Goal: Task Accomplishment & Management: Use online tool/utility

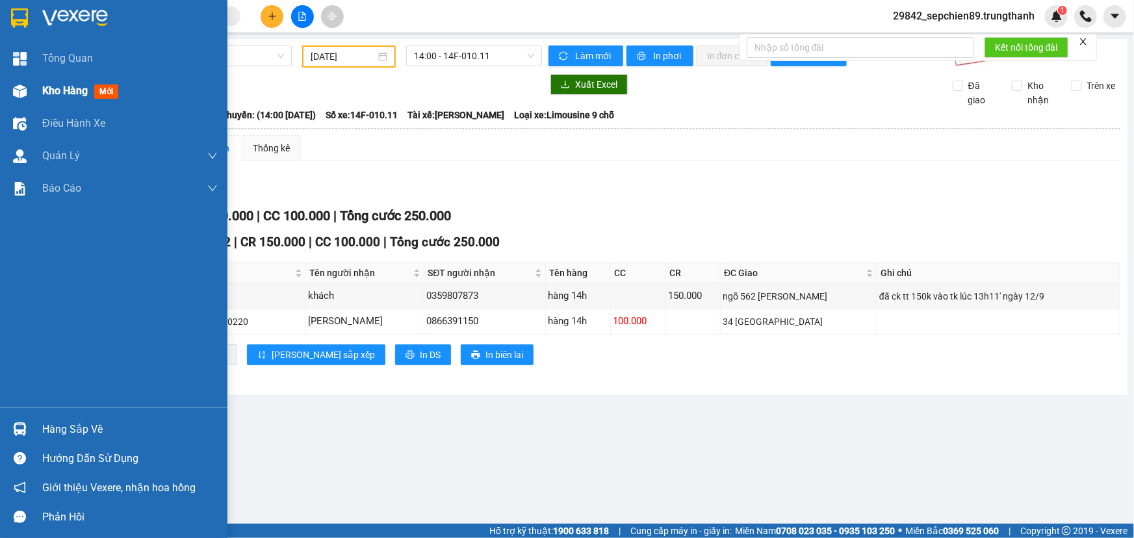
click at [77, 87] on span "Kho hàng" at bounding box center [64, 90] width 45 height 12
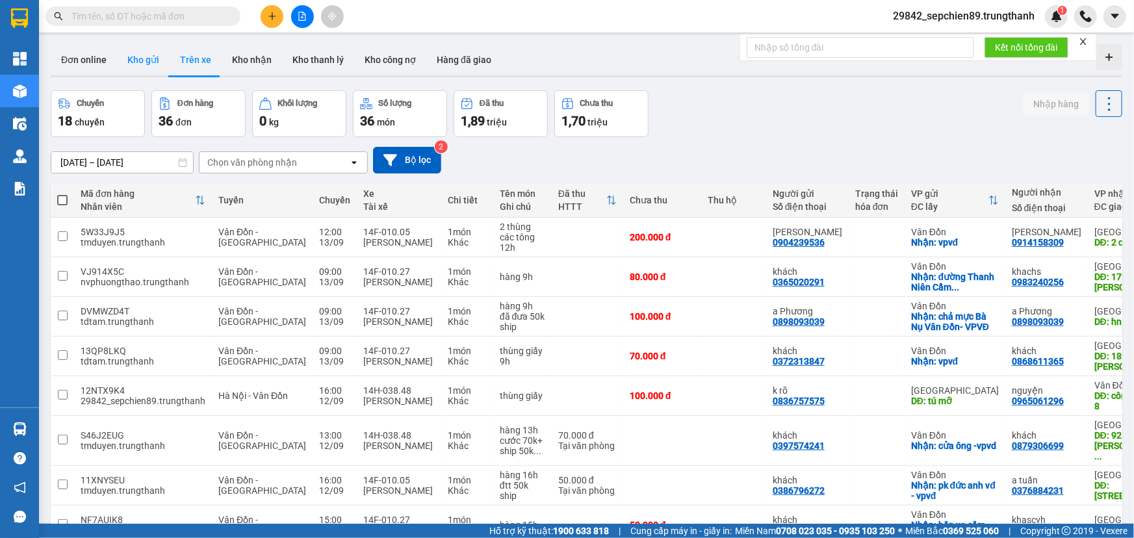
click at [146, 54] on button "Kho gửi" at bounding box center [143, 59] width 53 height 31
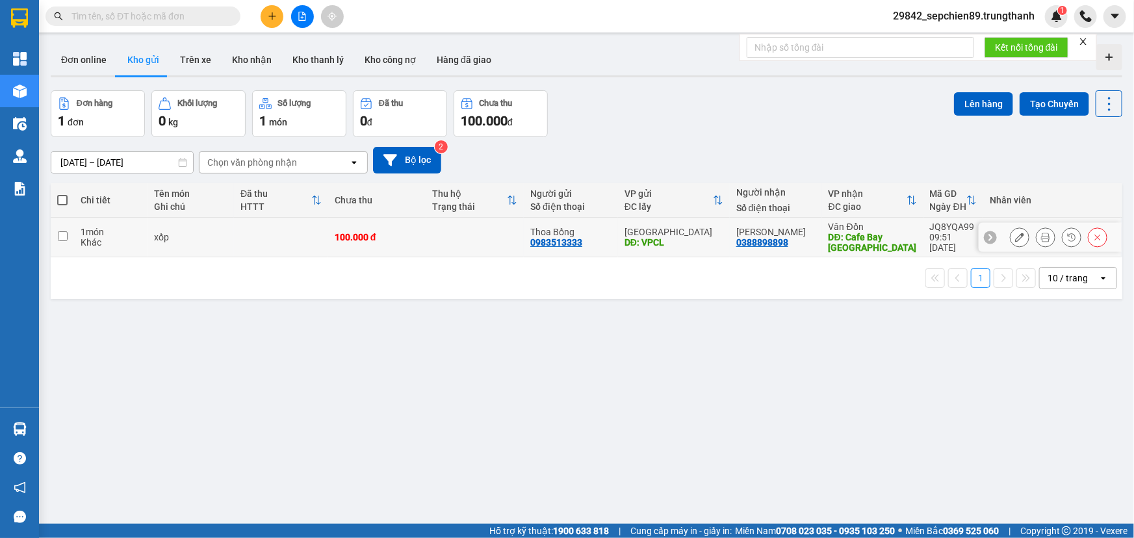
click at [190, 240] on div "xốp" at bounding box center [191, 237] width 73 height 10
checkbox input "true"
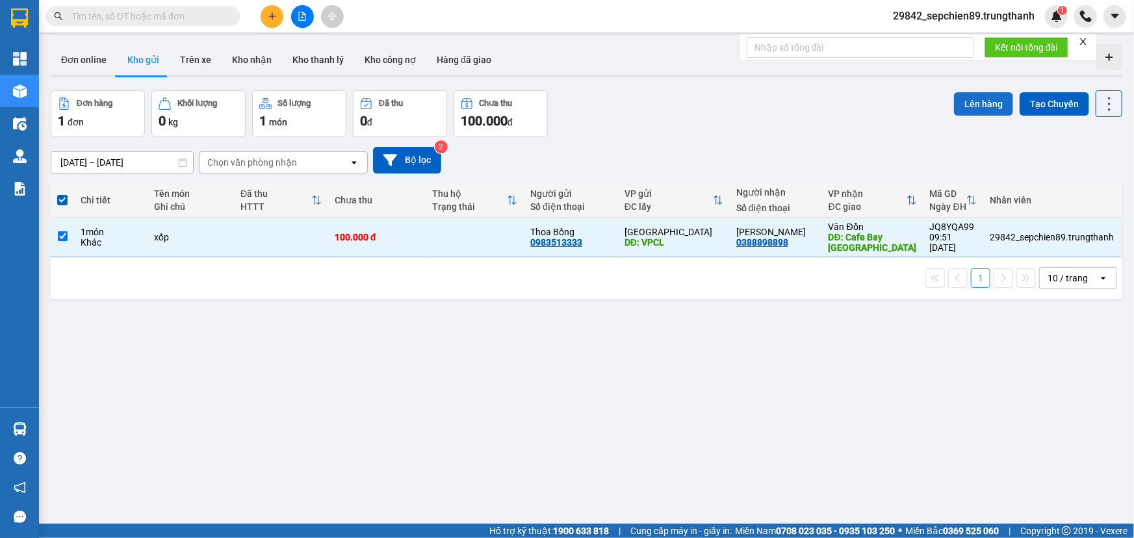
click at [971, 101] on button "Lên hàng" at bounding box center [983, 103] width 59 height 23
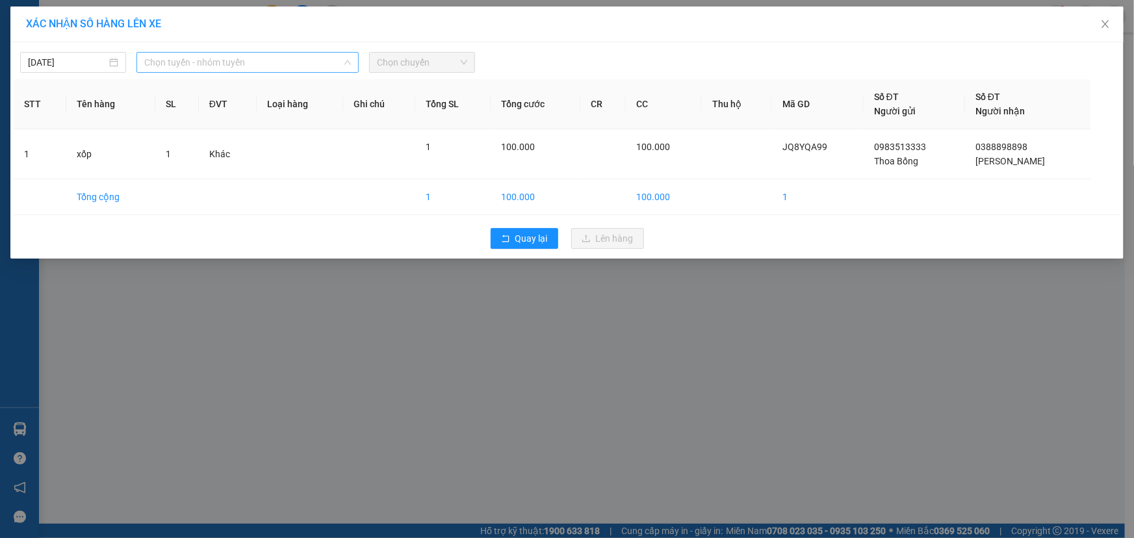
click at [212, 63] on span "Chọn tuyến - nhóm tuyến" at bounding box center [247, 62] width 207 height 19
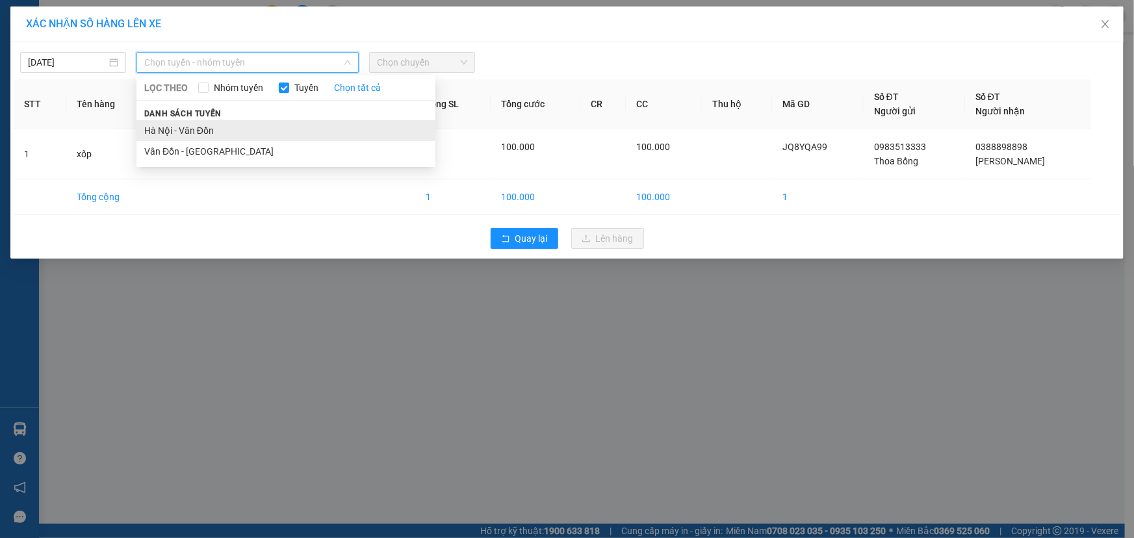
click at [203, 135] on li "Hà Nội - Vân Đồn" at bounding box center [285, 130] width 299 height 21
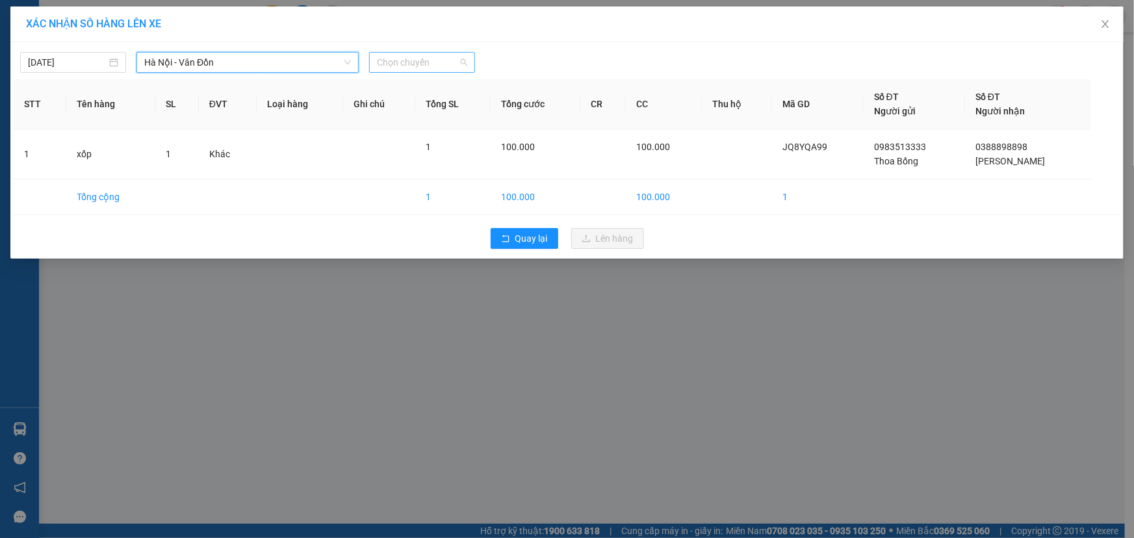
click at [435, 62] on span "Chọn chuyến" at bounding box center [422, 62] width 90 height 19
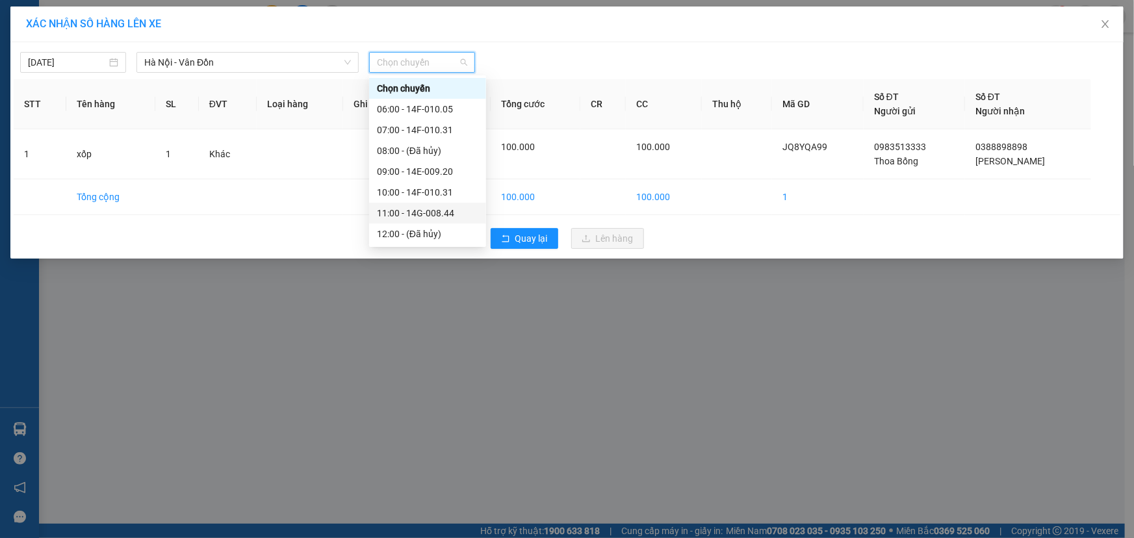
click at [447, 217] on div "11:00 - 14G-008.44" at bounding box center [427, 213] width 101 height 14
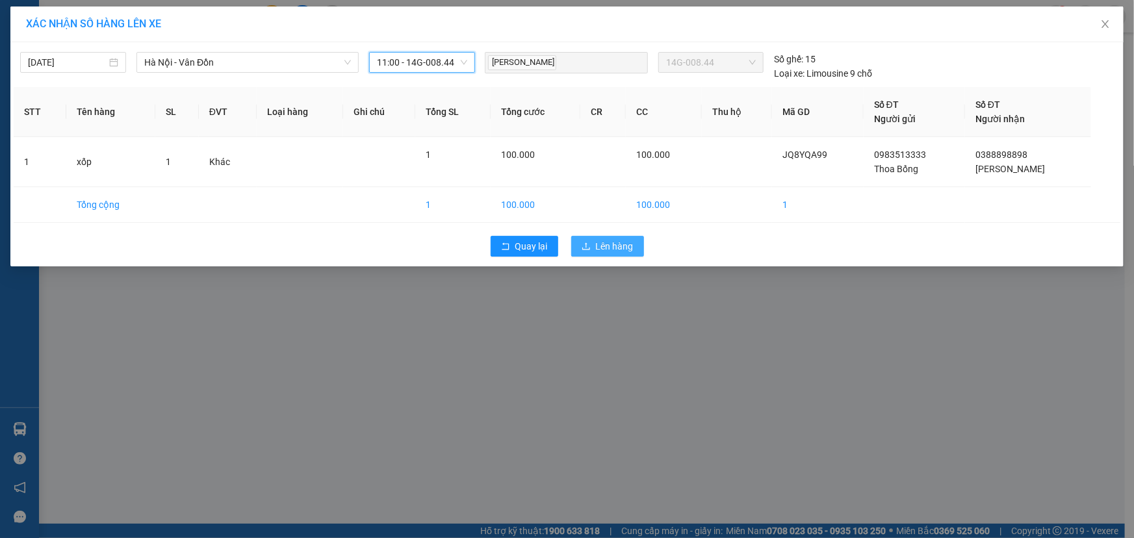
click at [596, 245] on span "Lên hàng" at bounding box center [615, 246] width 38 height 14
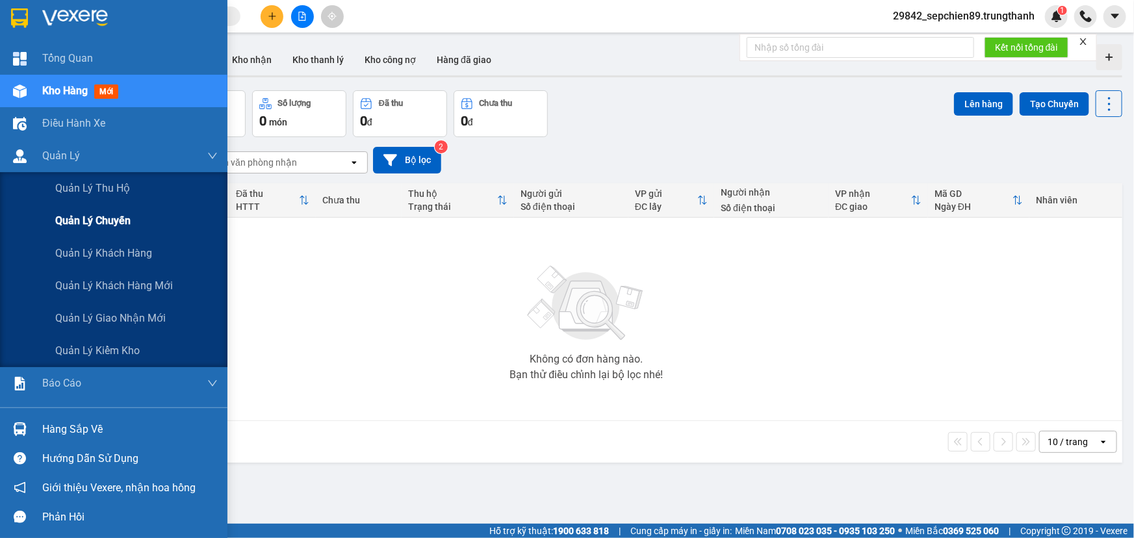
click at [93, 219] on span "Quản lý chuyến" at bounding box center [92, 220] width 75 height 16
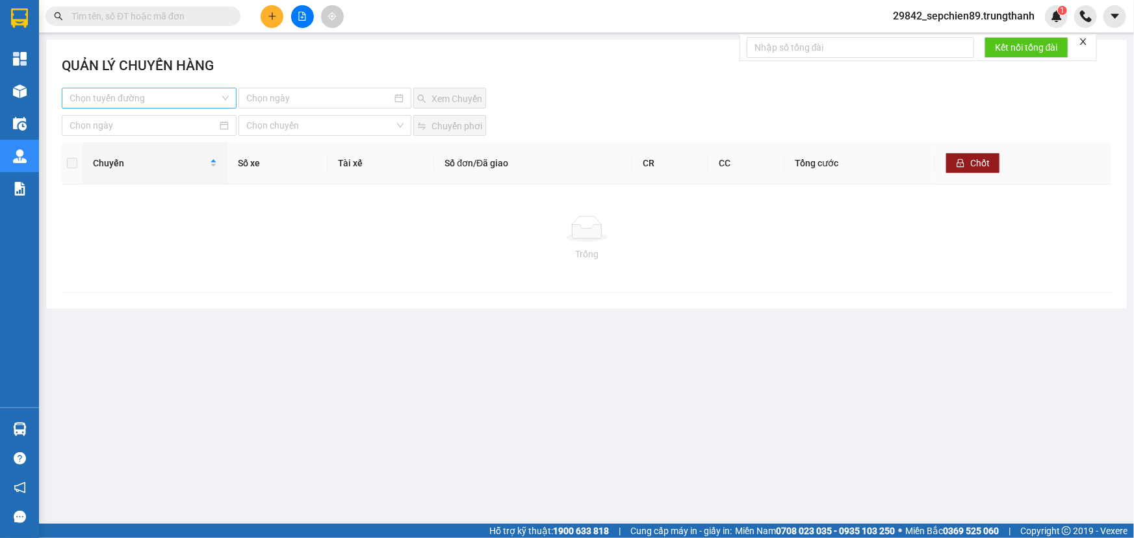
click at [188, 108] on div "Chọn tuyến đường" at bounding box center [149, 98] width 175 height 21
click at [155, 131] on div "Hà Nội - Vân Đồn" at bounding box center [149, 124] width 175 height 21
click at [320, 88] on div at bounding box center [324, 98] width 173 height 21
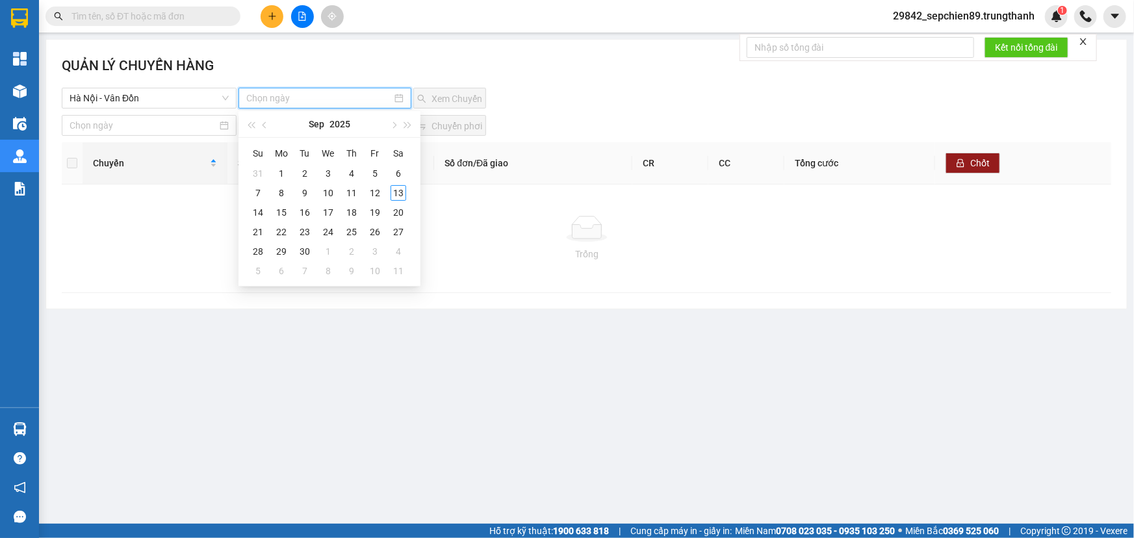
click at [325, 93] on input at bounding box center [319, 98] width 146 height 14
type input "13-09-2025"
click at [408, 195] on td "13" at bounding box center [398, 192] width 23 height 19
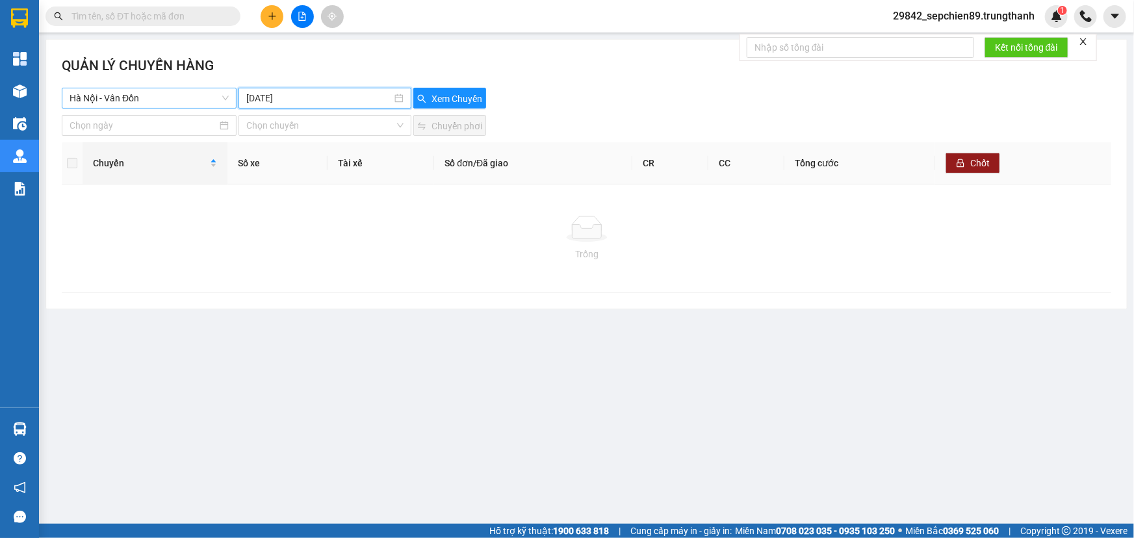
click at [163, 99] on span "Hà Nội - Vân Đồn" at bounding box center [149, 97] width 159 height 19
click at [154, 151] on div "Click to sort descending" at bounding box center [154, 137] width 106 height 31
click at [136, 97] on span "Hà Nội - Vân Đồn" at bounding box center [149, 97] width 159 height 19
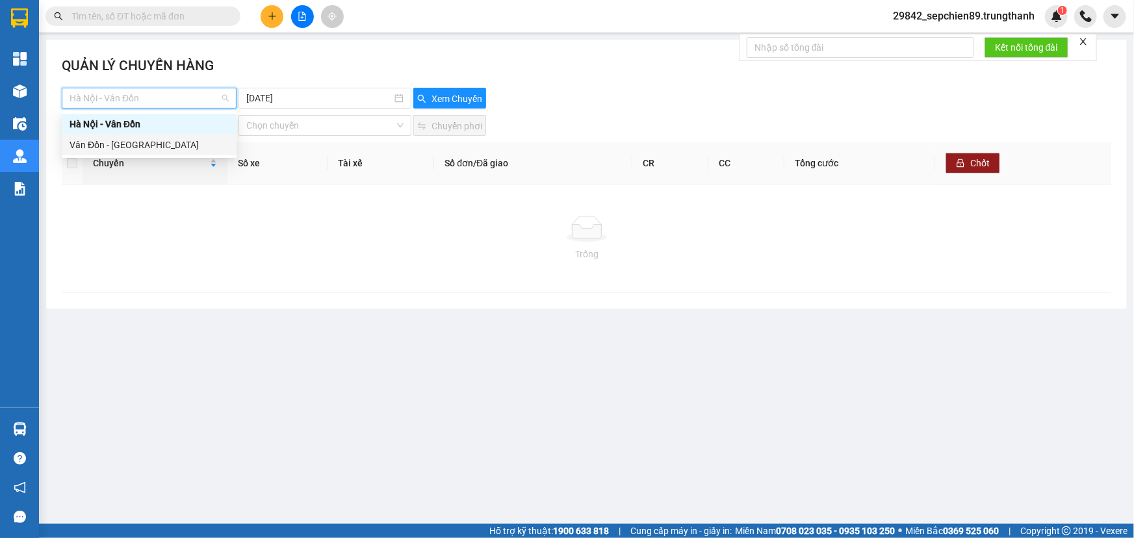
click at [125, 143] on div "Vân Đồn - [GEOGRAPHIC_DATA]" at bounding box center [149, 145] width 159 height 14
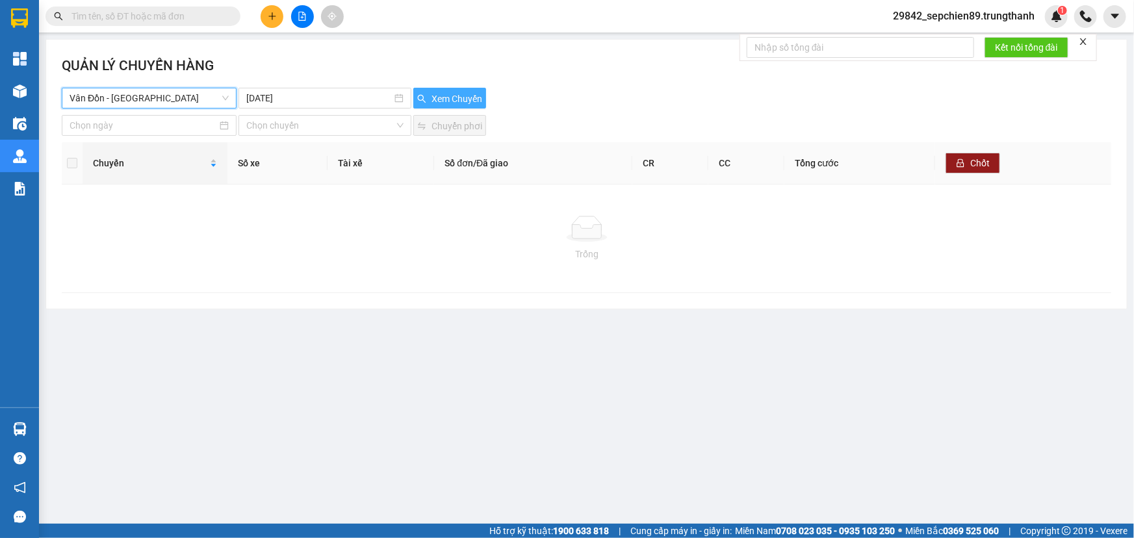
click at [480, 88] on button "Xem Chuyến" at bounding box center [449, 98] width 73 height 21
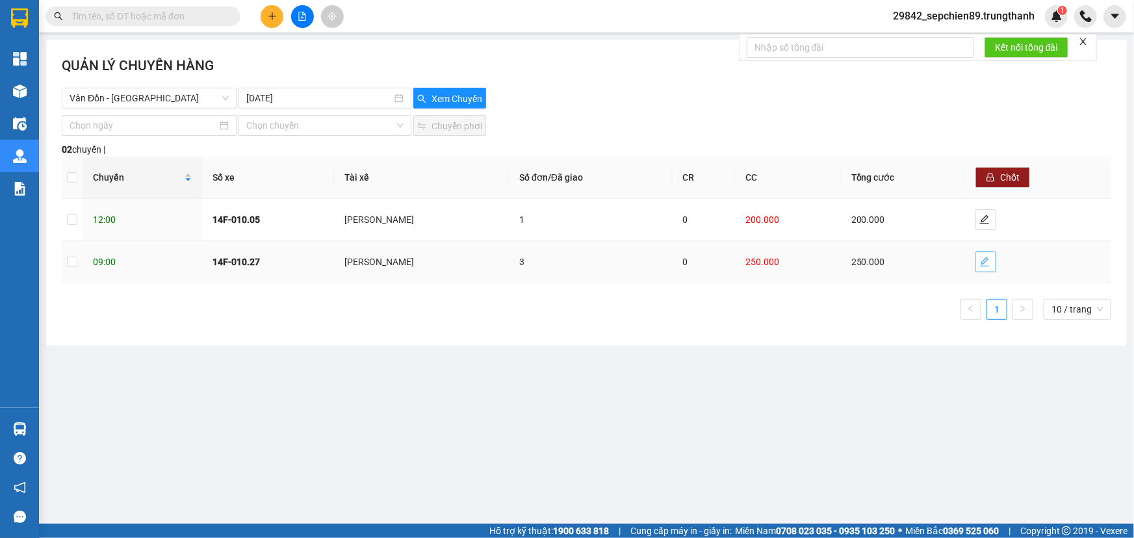
click at [995, 266] on span "edit" at bounding box center [985, 262] width 19 height 10
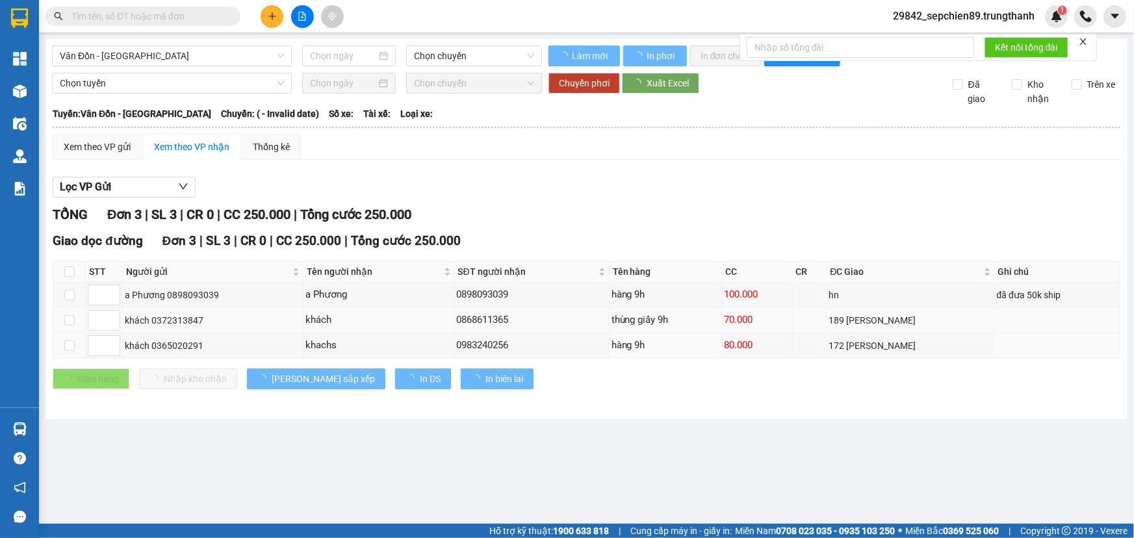
type input "13/09/2025"
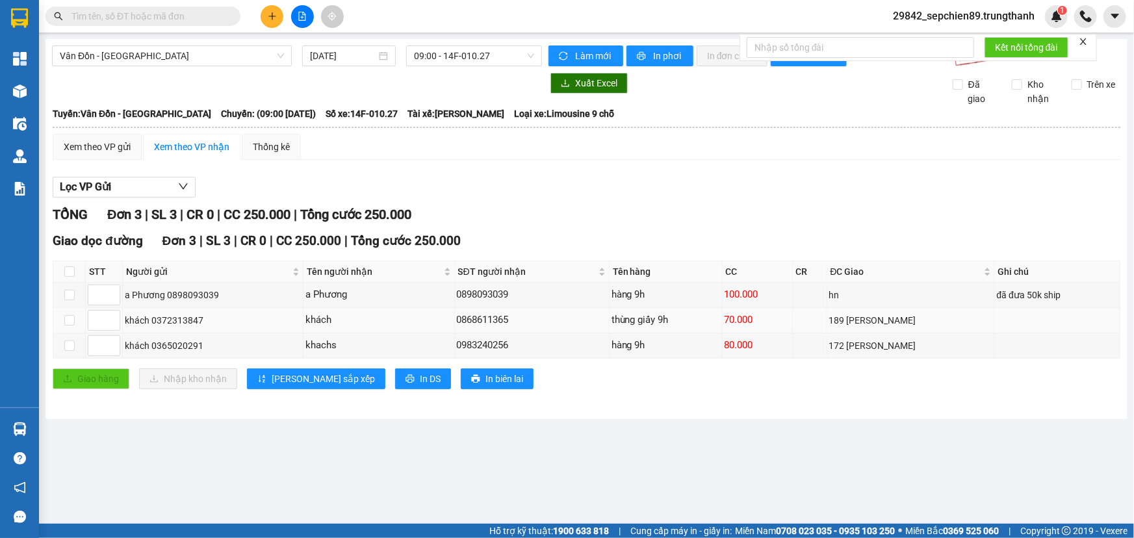
click at [772, 324] on div "70.000" at bounding box center [757, 320] width 66 height 16
click at [793, 357] on td "80.000" at bounding box center [757, 345] width 70 height 25
click at [819, 327] on td at bounding box center [810, 320] width 34 height 25
drag, startPoint x: 526, startPoint y: 318, endPoint x: 435, endPoint y: 324, distance: 91.2
click at [435, 324] on tr "khách 0372313847 khách 0868611365 thùng giấy 9h 70.000 189 tôn đức thắng" at bounding box center [586, 320] width 1067 height 25
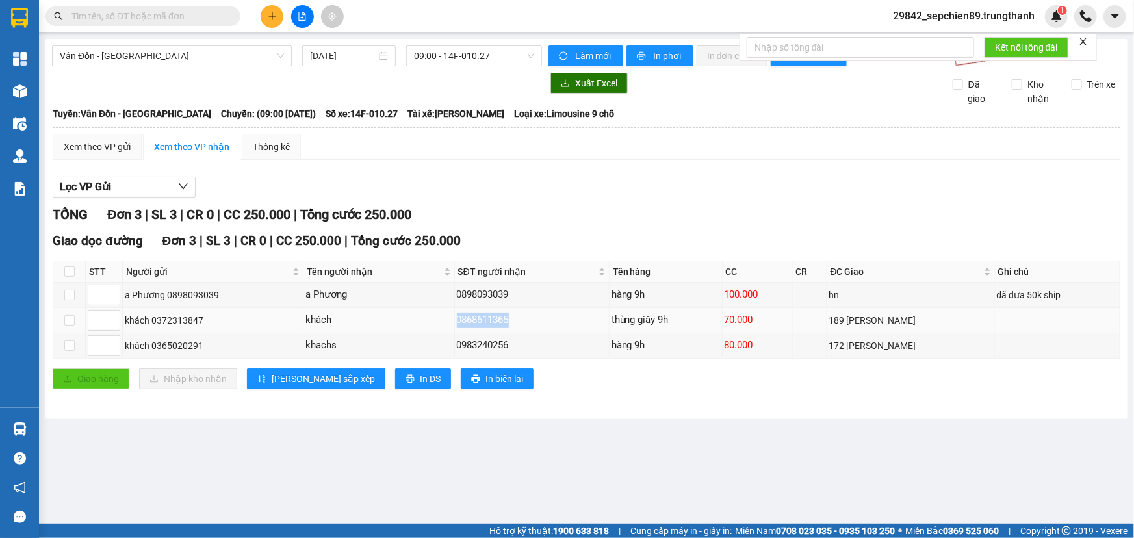
copy tr "khách 0868611365"
click at [537, 348] on div "0983240256" at bounding box center [532, 346] width 150 height 16
drag, startPoint x: 539, startPoint y: 347, endPoint x: 421, endPoint y: 338, distance: 118.6
click at [415, 339] on tr "khách 0365020291 khachs 0983240256 hàng 9h 80.000 172 ngọc khánh" at bounding box center [586, 345] width 1067 height 25
click at [491, 343] on div "0983240256" at bounding box center [532, 346] width 150 height 16
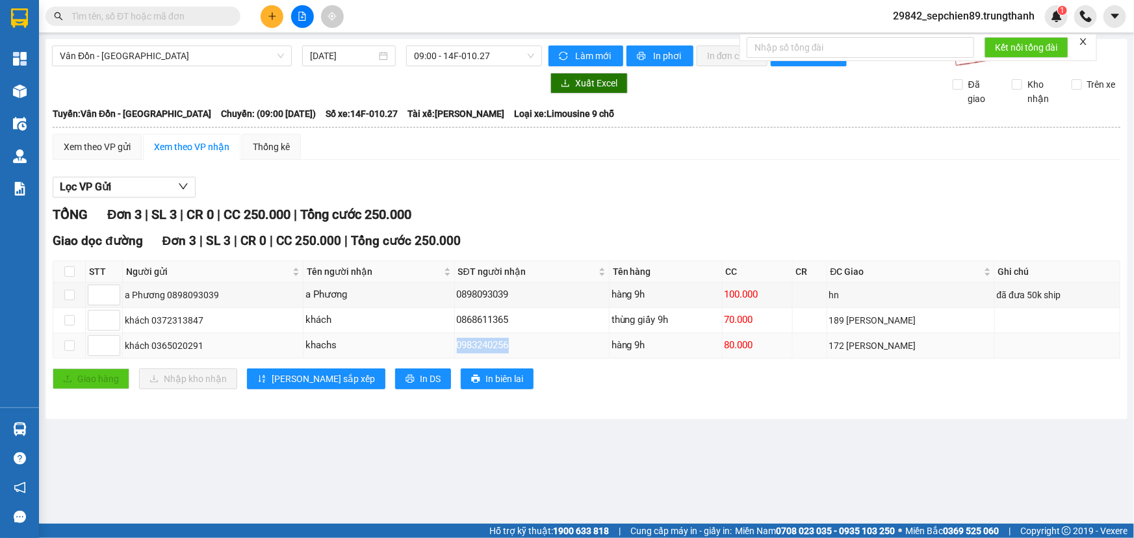
drag, startPoint x: 419, startPoint y: 347, endPoint x: 585, endPoint y: 344, distance: 166.3
click at [585, 344] on tr "khách 0365020291 khachs 0983240256 hàng 9h 80.000 172 ngọc khánh" at bounding box center [586, 345] width 1067 height 25
click at [587, 344] on div "0983240256" at bounding box center [532, 346] width 150 height 16
click at [587, 343] on div "0983240256" at bounding box center [532, 346] width 150 height 16
click at [555, 338] on div "0983240256" at bounding box center [532, 346] width 150 height 16
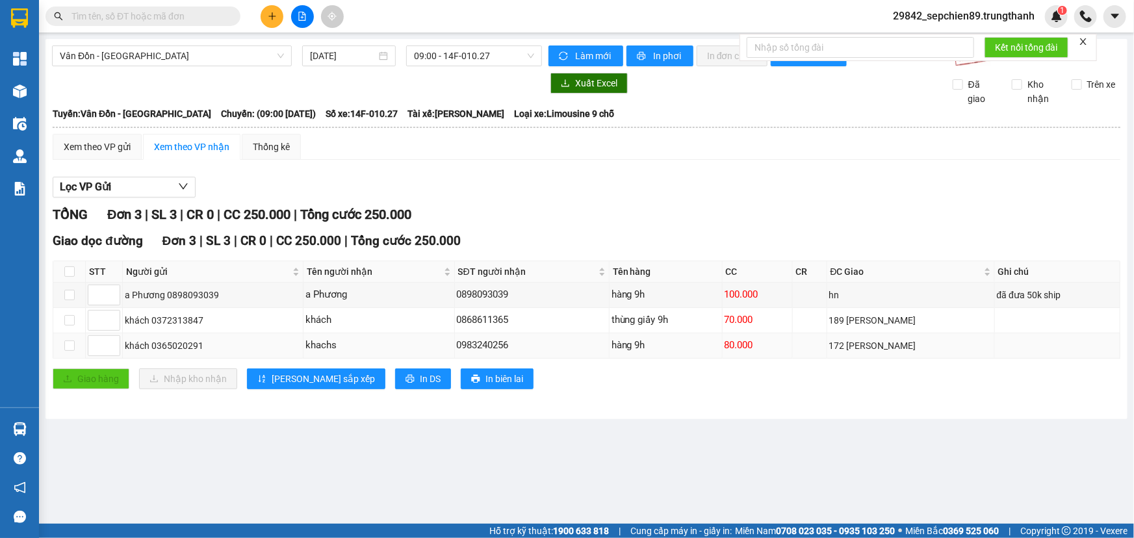
click at [589, 338] on div "0983240256" at bounding box center [532, 346] width 150 height 16
click at [599, 339] on div "0983240256" at bounding box center [532, 346] width 150 height 16
drag, startPoint x: 604, startPoint y: 340, endPoint x: 475, endPoint y: 341, distance: 128.6
click at [475, 341] on div "0983240256" at bounding box center [532, 346] width 150 height 16
click at [480, 344] on div "0983240256" at bounding box center [532, 346] width 150 height 16
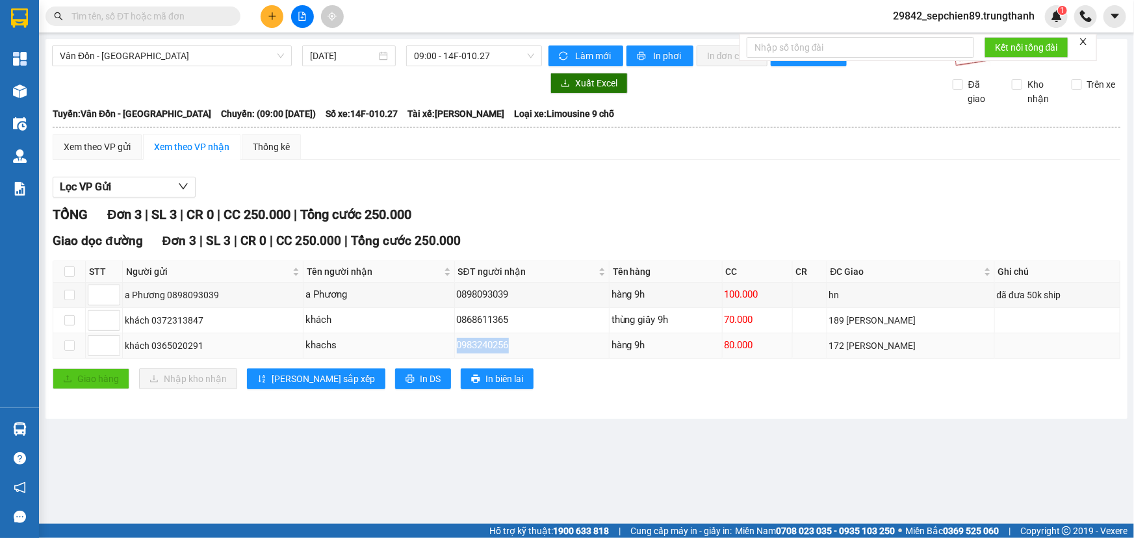
drag, startPoint x: 546, startPoint y: 344, endPoint x: 417, endPoint y: 346, distance: 129.3
click at [417, 346] on tr "khách 0365020291 khachs 0983240256 hàng 9h 80.000 172 ngọc khánh" at bounding box center [586, 345] width 1067 height 25
click at [551, 345] on div "0983240256" at bounding box center [532, 346] width 150 height 16
drag, startPoint x: 532, startPoint y: 342, endPoint x: 357, endPoint y: 342, distance: 175.4
click at [357, 342] on tr "khách 0365020291 khachs 0983240256 hàng 9h 80.000 172 ngọc khánh" at bounding box center [586, 345] width 1067 height 25
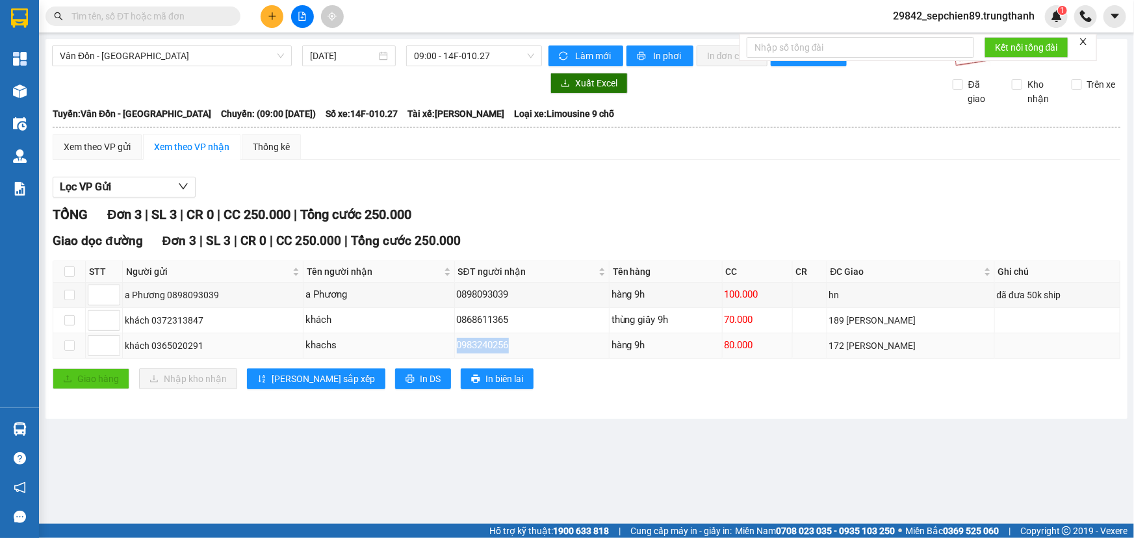
copy tr "0983240256"
click at [498, 346] on div "0983240256" at bounding box center [532, 346] width 150 height 16
drag, startPoint x: 476, startPoint y: 321, endPoint x: 548, endPoint y: 329, distance: 72.6
click at [548, 329] on td "0868611365" at bounding box center [532, 320] width 155 height 25
click at [552, 338] on div "0983240256" at bounding box center [532, 346] width 150 height 16
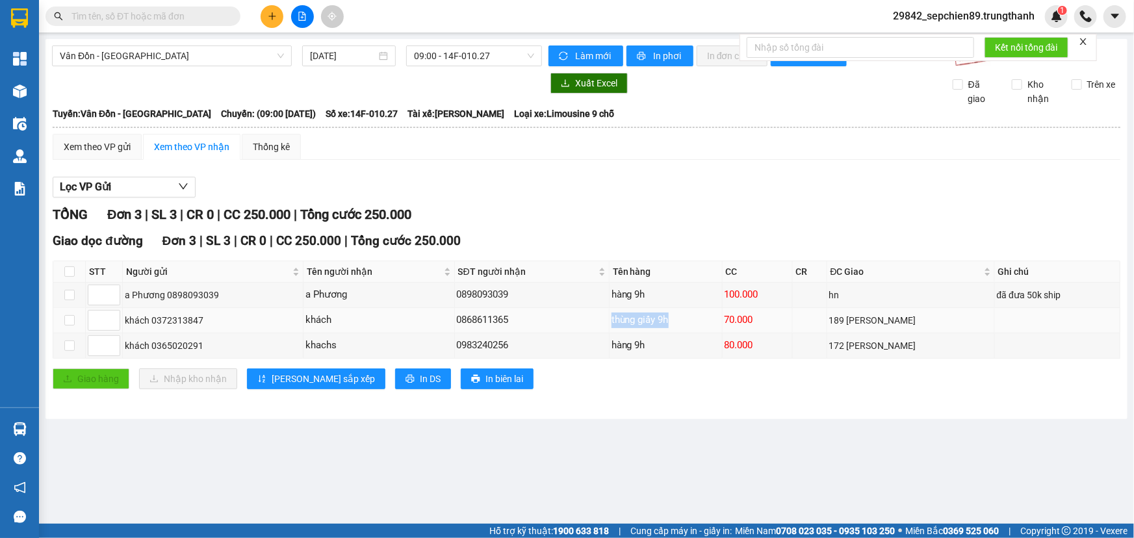
drag, startPoint x: 722, startPoint y: 324, endPoint x: 511, endPoint y: 316, distance: 210.6
click at [509, 316] on tr "khách 0372313847 khách 0868611365 thùng giấy 9h 70.000 189 tôn đức thắng" at bounding box center [586, 320] width 1067 height 25
click at [666, 344] on div "hàng 9h" at bounding box center [665, 346] width 108 height 16
